Goal: Task Accomplishment & Management: Use online tool/utility

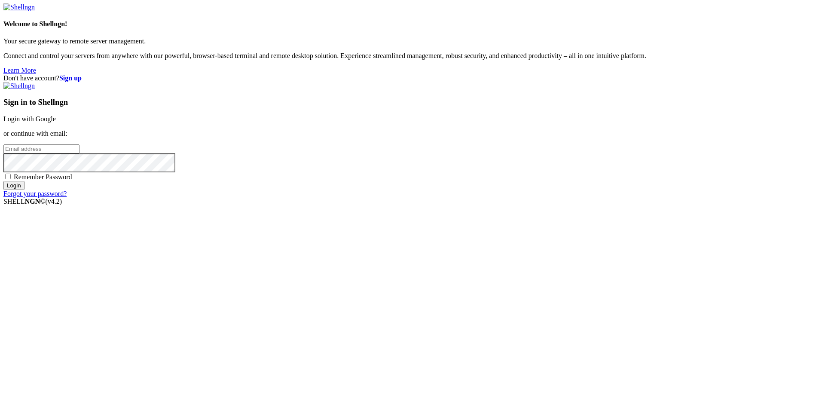
click at [56, 122] on link "Login with Google" at bounding box center [29, 118] width 52 height 7
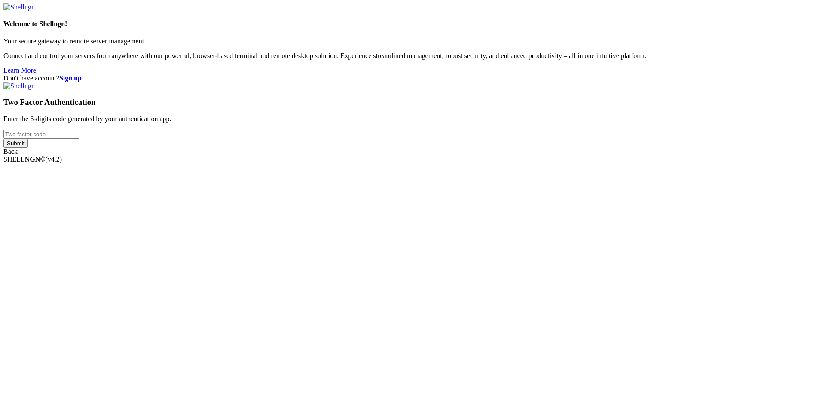
click at [79, 139] on input "number" at bounding box center [41, 134] width 76 height 9
type input "025146"
click at [3, 139] on input "Submit" at bounding box center [15, 143] width 24 height 9
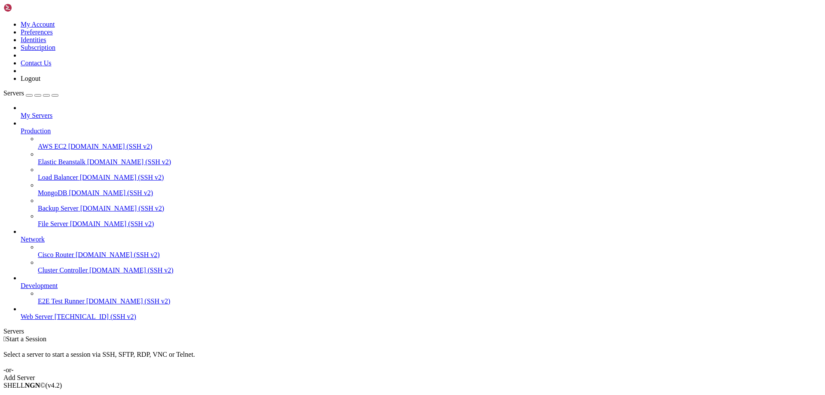
click at [53, 320] on span "Web Server" at bounding box center [37, 316] width 32 height 7
click at [160, 350] on div "" at bounding box center [421, 354] width 801 height 8
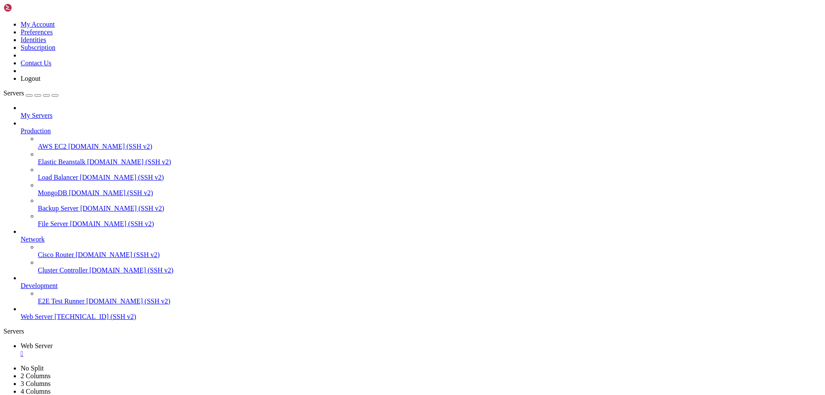
type input "/var/www/drupal_phonecardsite/sites/default/files/phonecard_images/packs"
